Goal: Check status

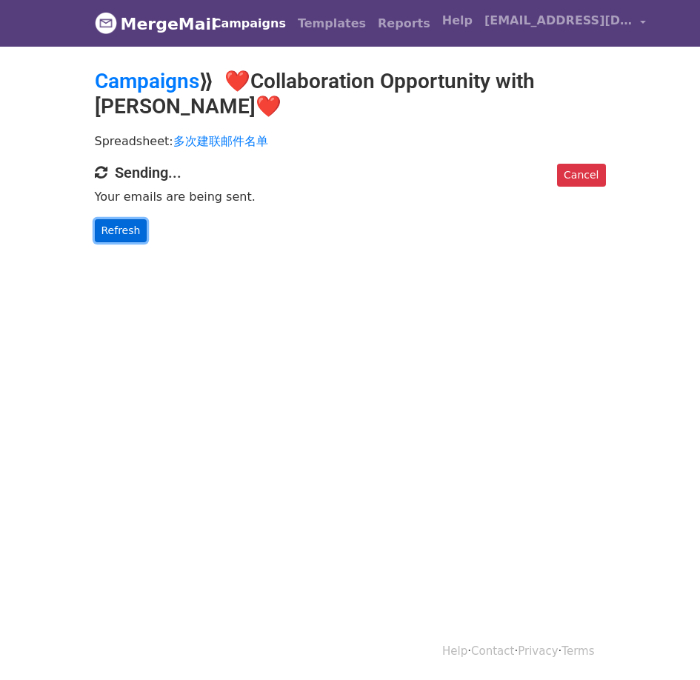
click at [97, 223] on link "Refresh" at bounding box center [121, 230] width 53 height 23
click at [123, 233] on link "Refresh" at bounding box center [121, 230] width 53 height 23
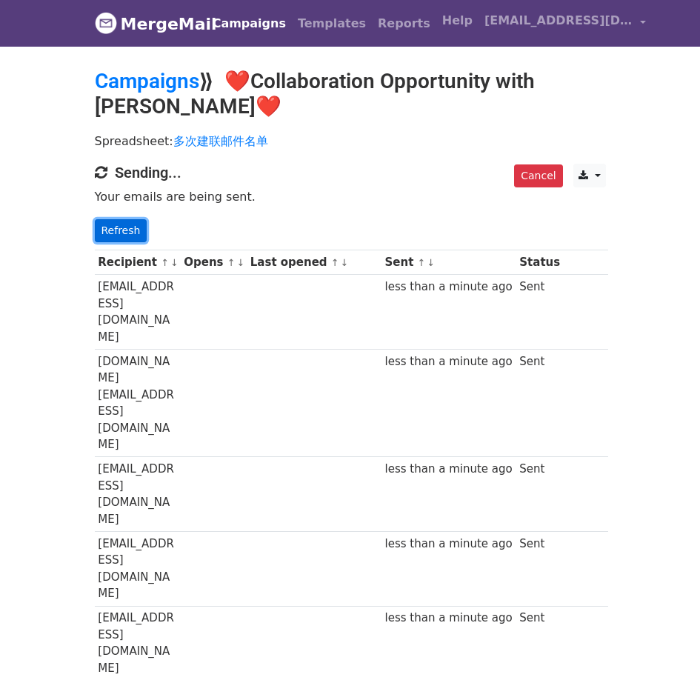
click at [133, 235] on link "Refresh" at bounding box center [121, 230] width 53 height 23
click at [133, 231] on link "Refresh" at bounding box center [121, 230] width 53 height 23
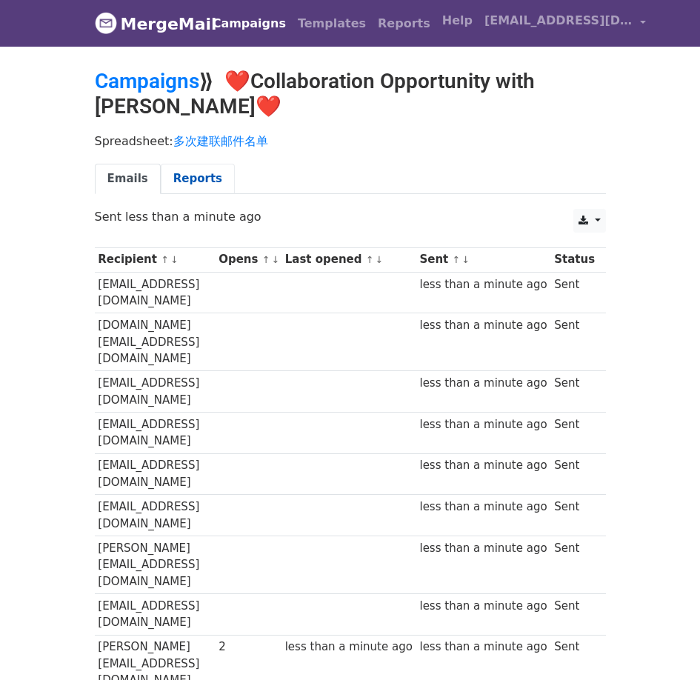
click at [189, 180] on link "Reports" at bounding box center [198, 179] width 74 height 30
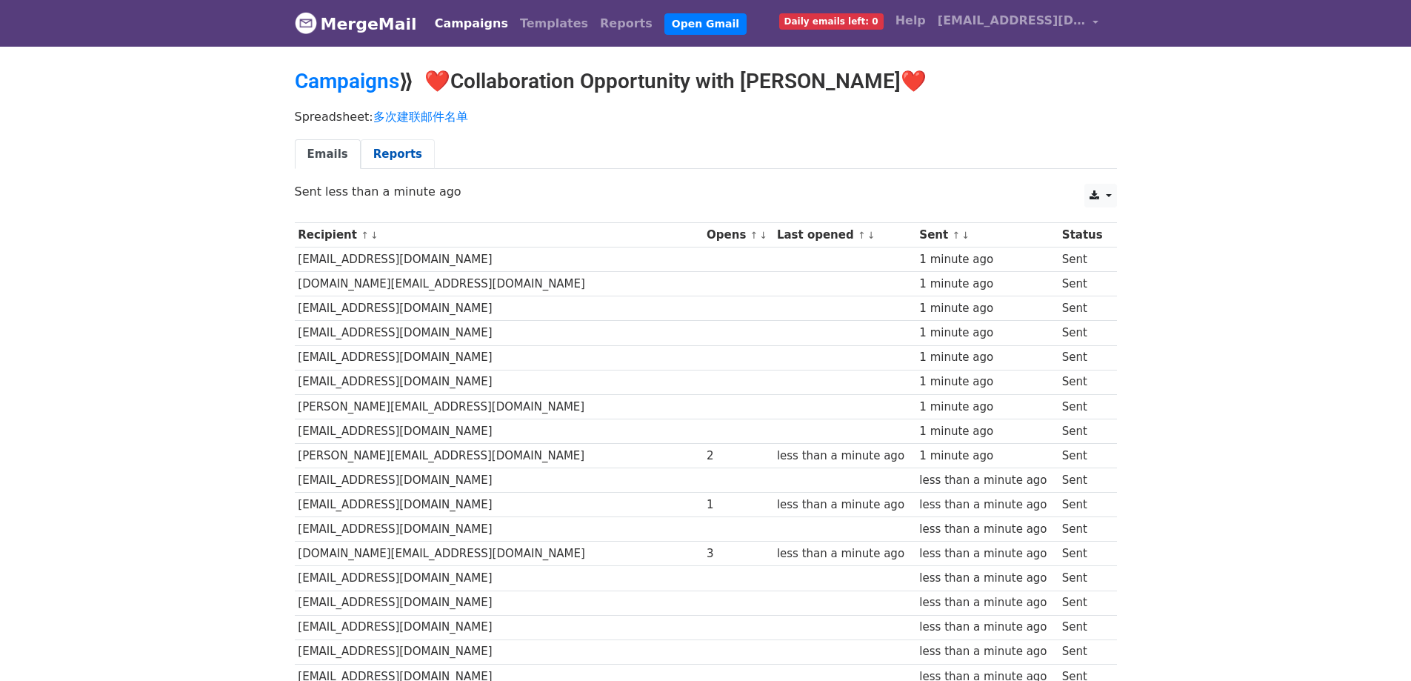
click at [402, 150] on link "Reports" at bounding box center [398, 154] width 74 height 30
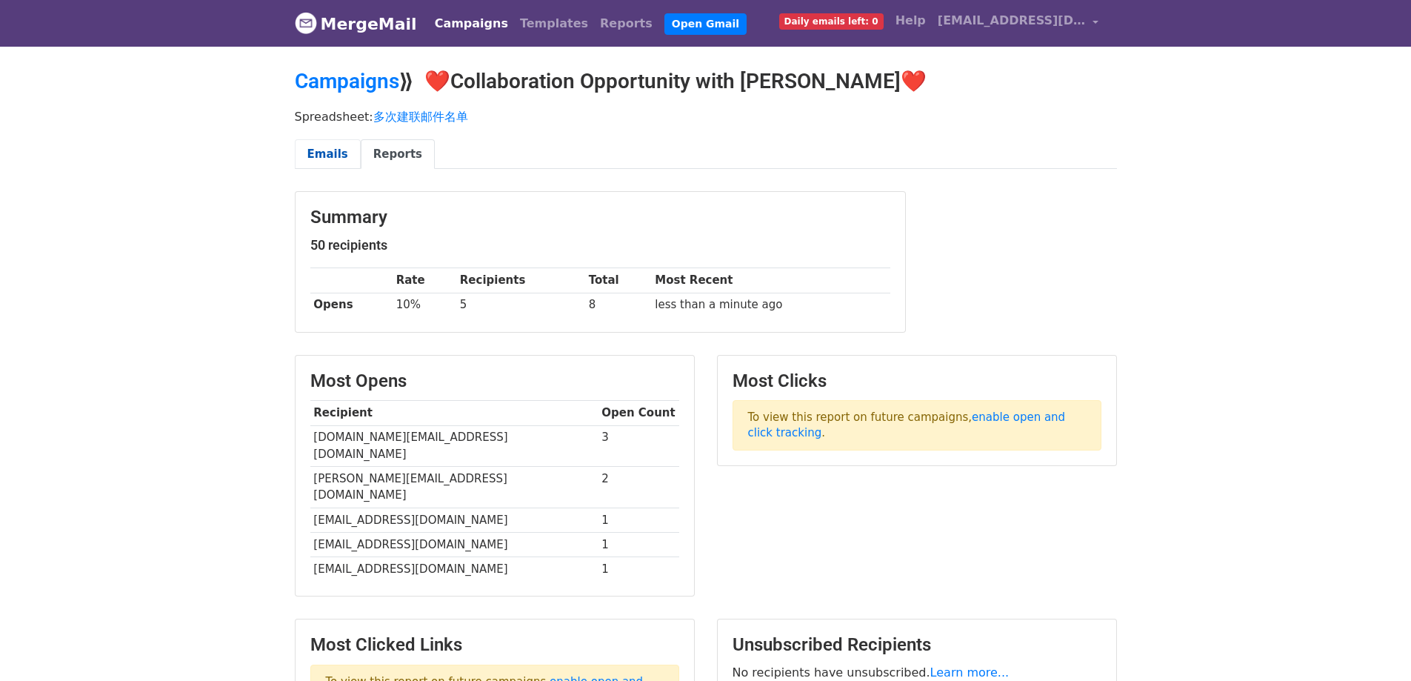
click at [321, 159] on link "Emails" at bounding box center [328, 154] width 66 height 30
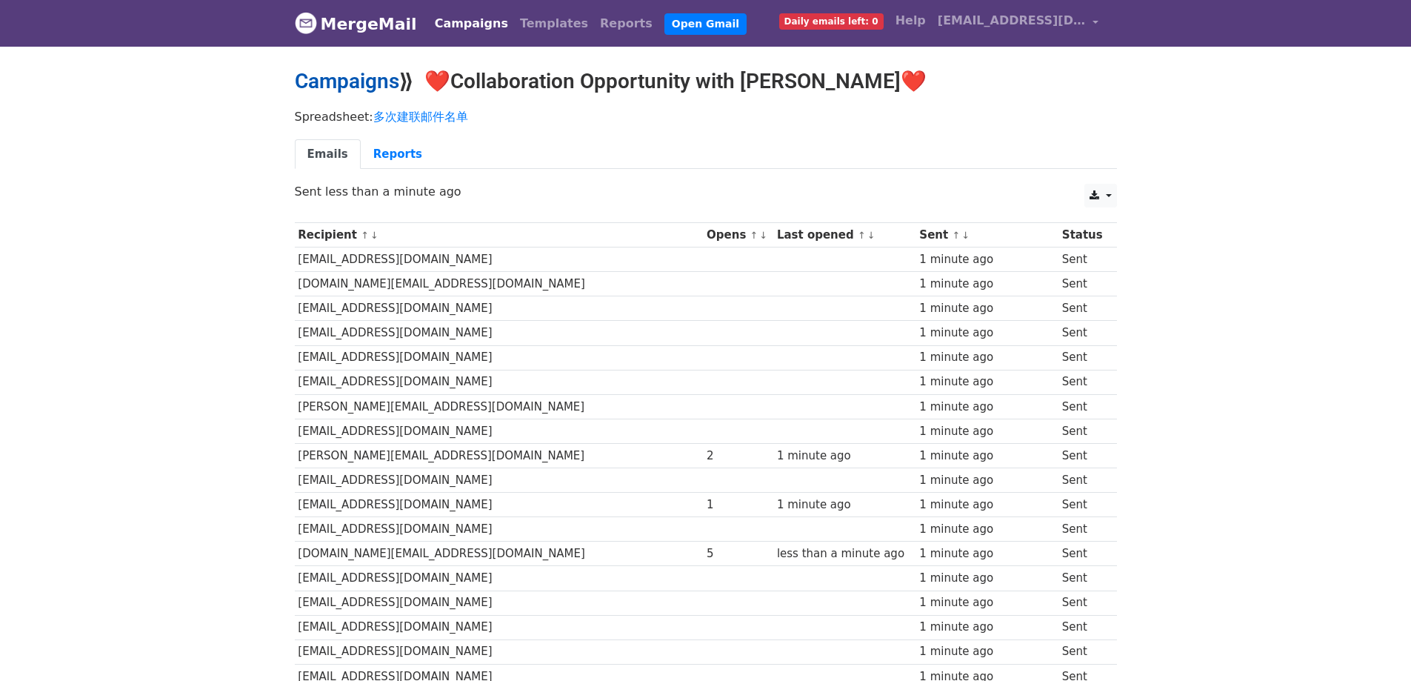
click at [359, 86] on link "Campaigns" at bounding box center [347, 81] width 104 height 24
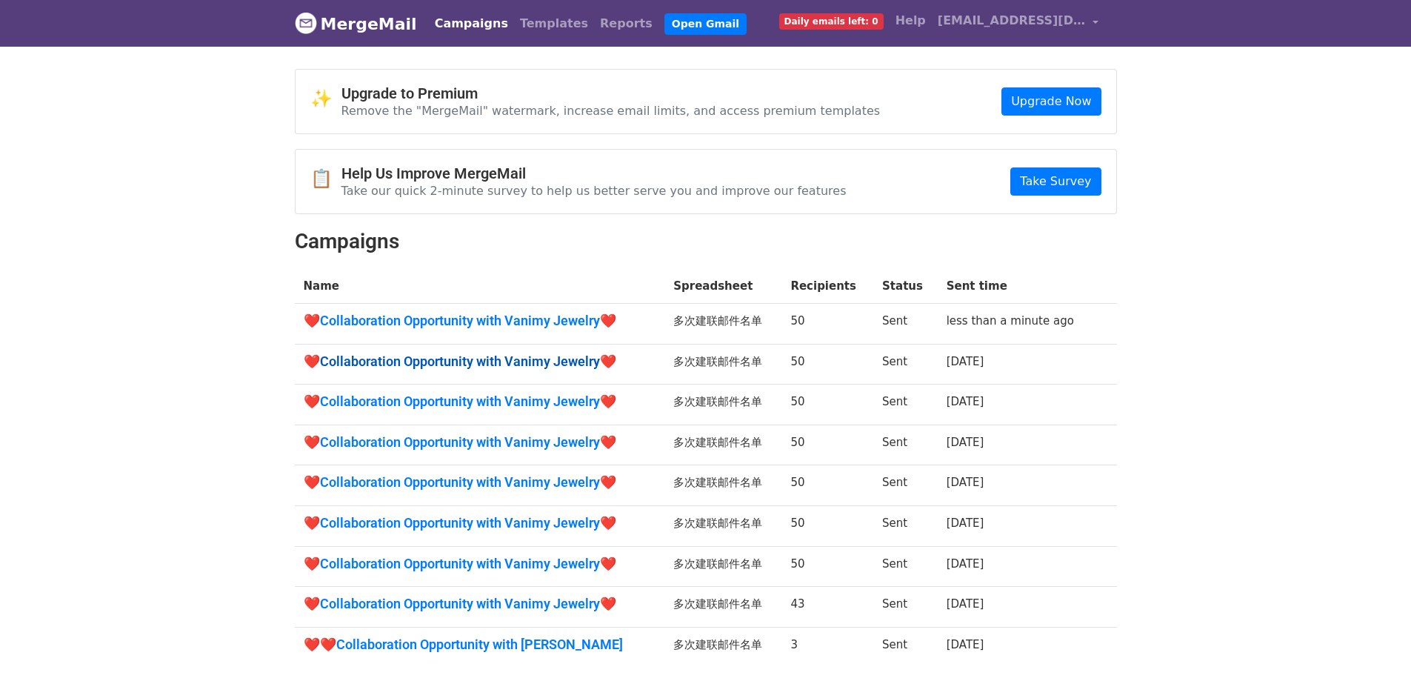
click at [470, 353] on link "❤️Collaboration Opportunity with Vanimy Jewelry❤️" at bounding box center [480, 361] width 353 height 16
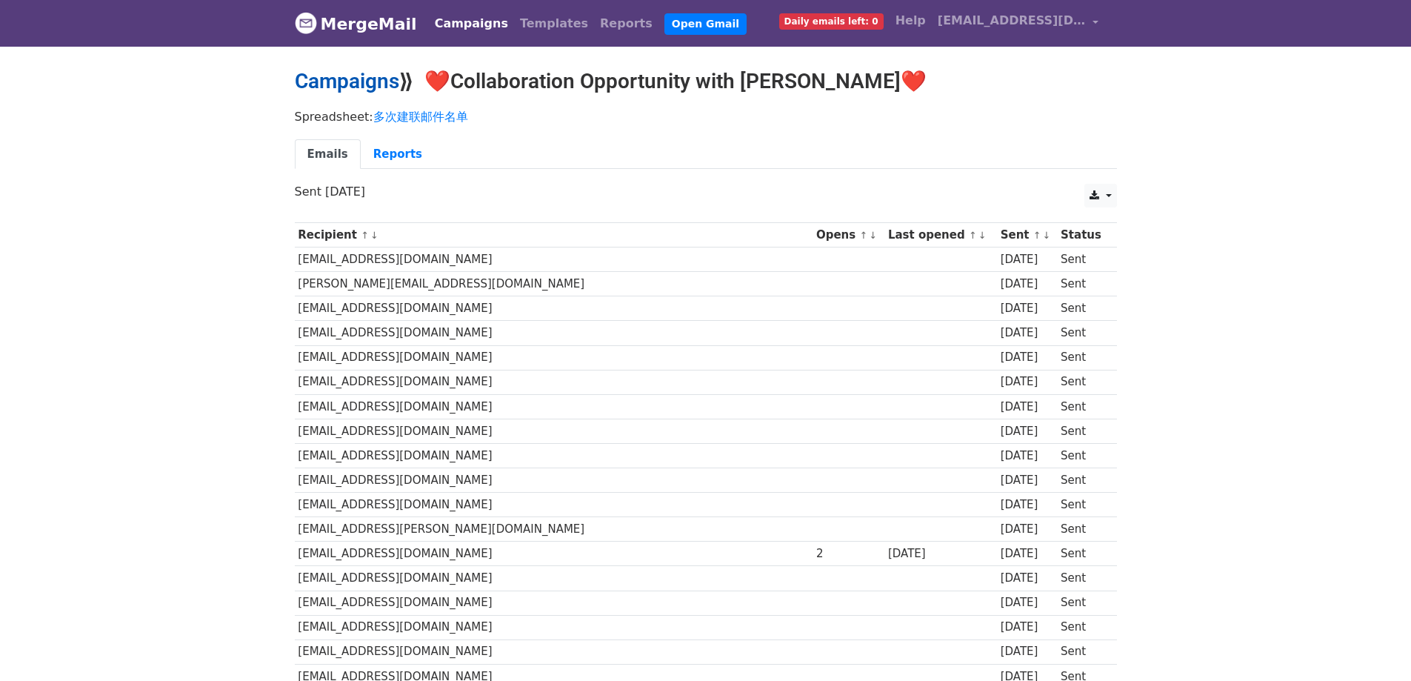
click at [356, 88] on link "Campaigns" at bounding box center [347, 81] width 104 height 24
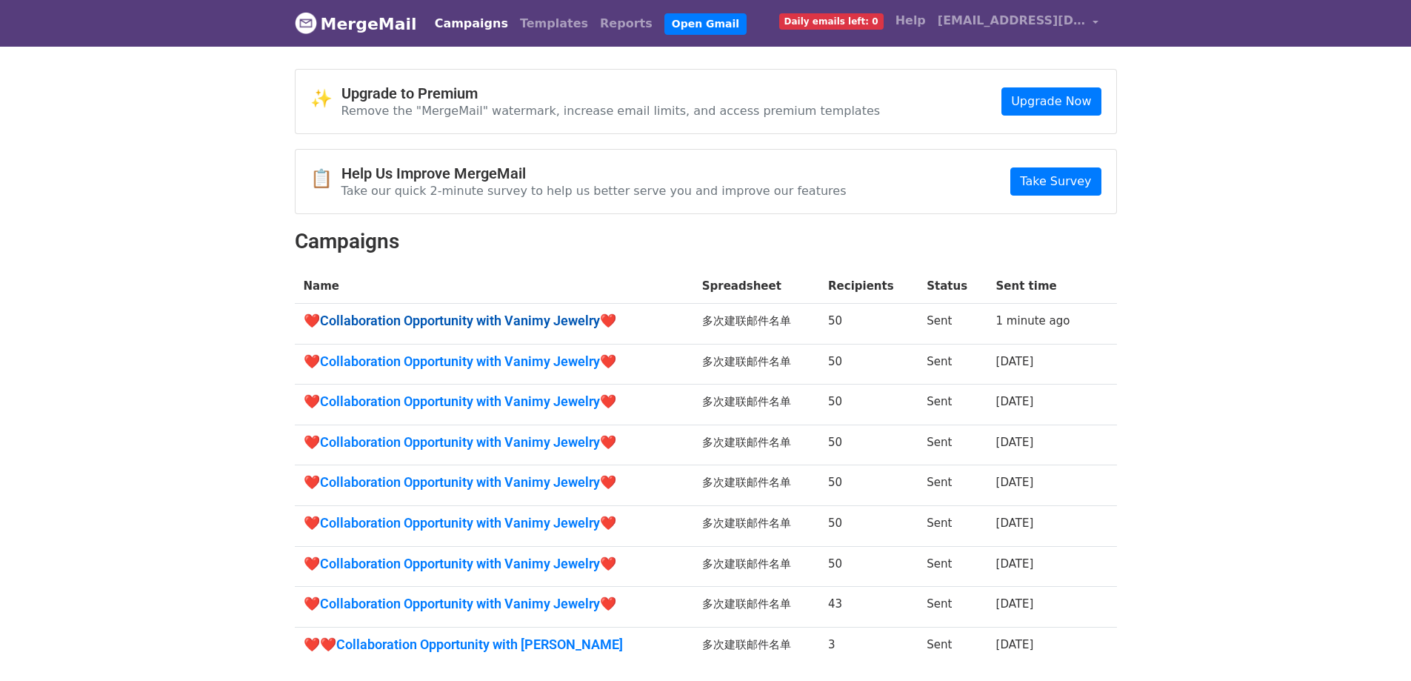
click at [493, 321] on link "❤️Collaboration Opportunity with Vanimy Jewelry❤️" at bounding box center [494, 321] width 381 height 16
